Goal: Find contact information: Find contact information

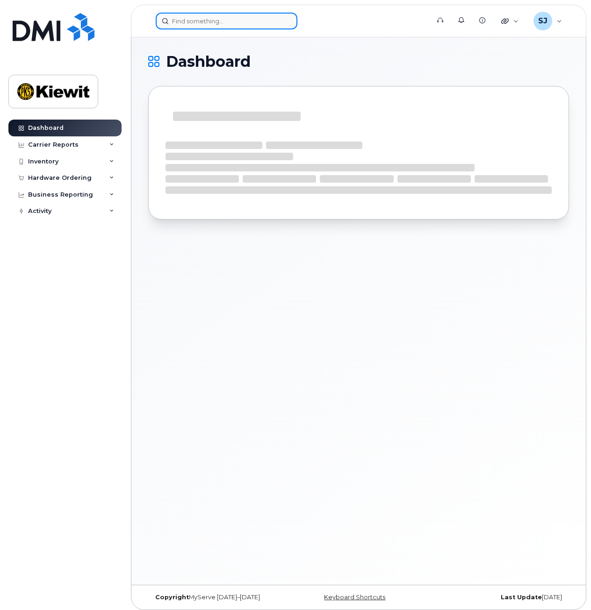
click at [224, 23] on input at bounding box center [227, 21] width 142 height 17
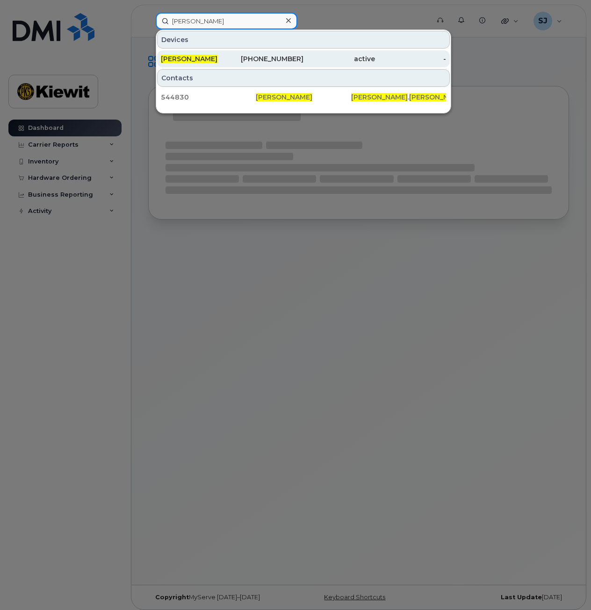
type input "[PERSON_NAME]"
click at [240, 57] on div "[PHONE_NUMBER]" at bounding box center [267, 58] width 71 height 9
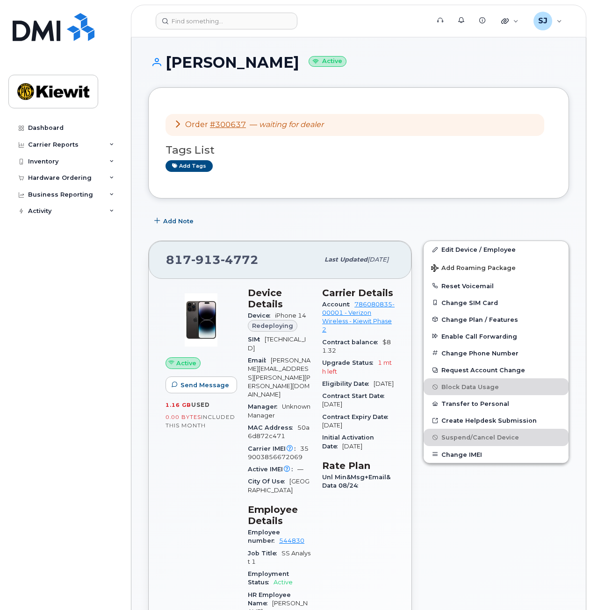
click at [179, 124] on icon at bounding box center [177, 123] width 7 height 7
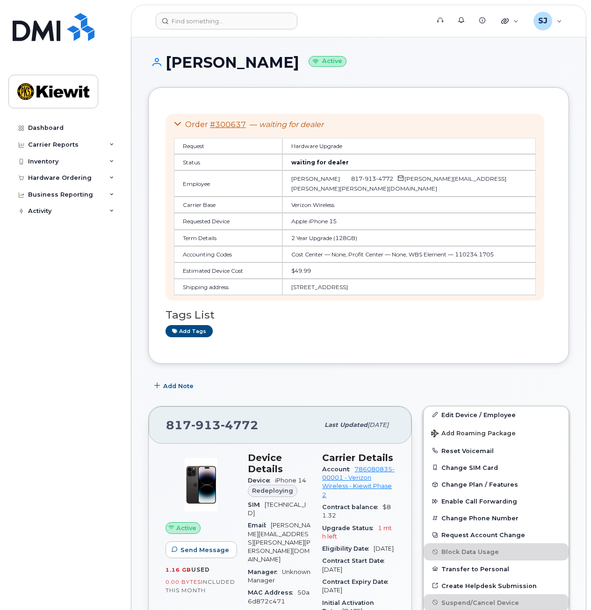
click at [173, 123] on div "Order #300637 — waiting for dealer Request Hardware Upgrade Status waiting for …" at bounding box center [354, 207] width 379 height 187
click at [176, 122] on icon at bounding box center [177, 123] width 7 height 7
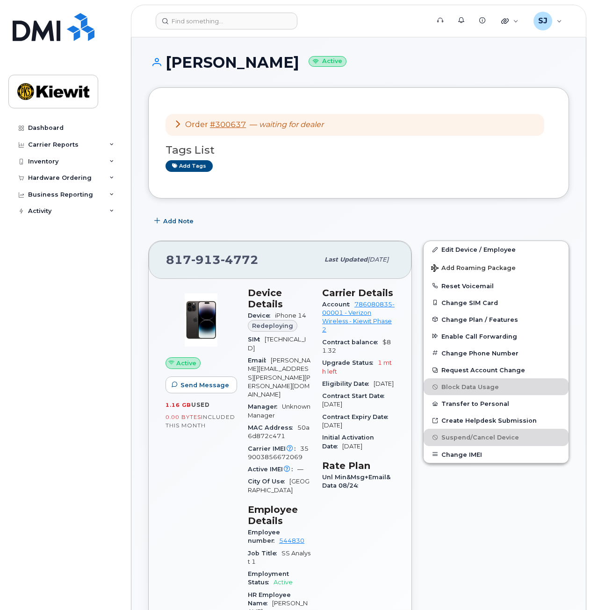
click at [174, 122] on icon at bounding box center [177, 123] width 7 height 7
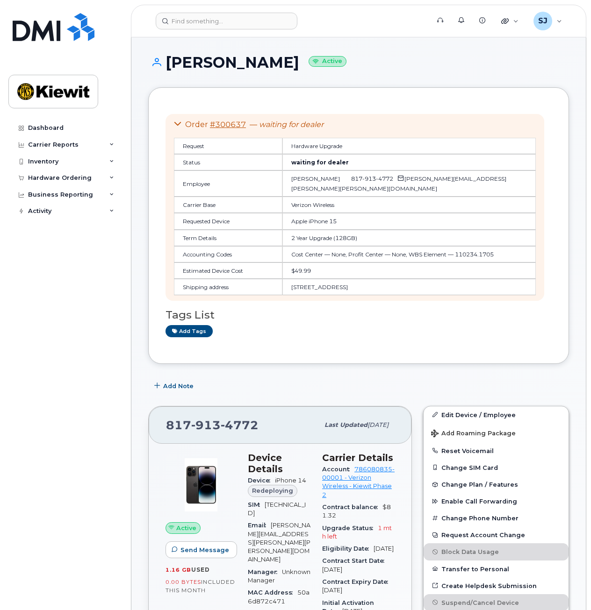
click at [174, 122] on icon at bounding box center [177, 123] width 7 height 7
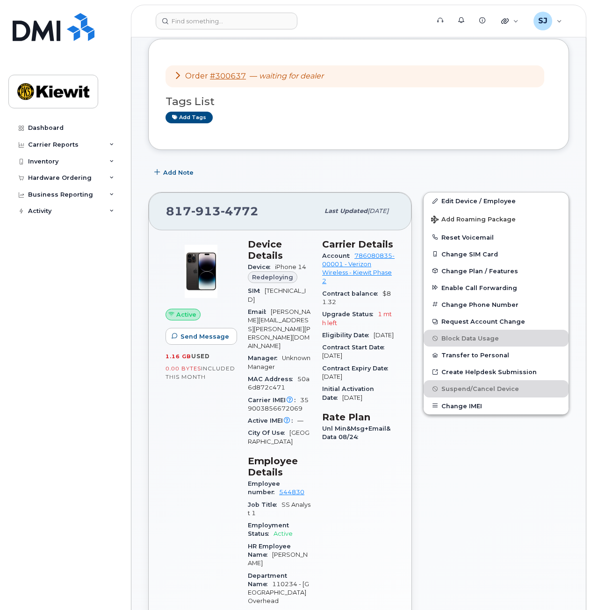
scroll to position [49, 0]
click at [267, 279] on span "Redeploying" at bounding box center [272, 276] width 41 height 9
